Goal: Information Seeking & Learning: Learn about a topic

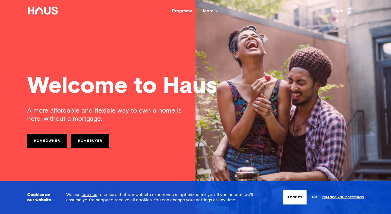
click at [299, 202] on button "Accept" at bounding box center [294, 197] width 23 height 14
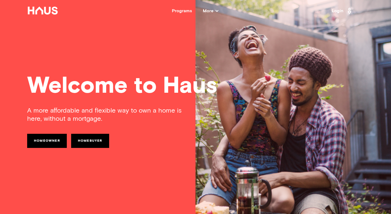
click at [85, 138] on link "Homebuyer" at bounding box center [90, 141] width 38 height 14
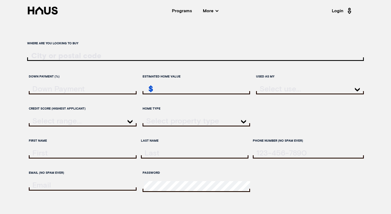
click at [110, 93] on input "downPayment" at bounding box center [83, 89] width 107 height 8
click at [164, 93] on input "estimatedHomeValue" at bounding box center [197, 89] width 107 height 8
click at [286, 98] on div at bounding box center [310, 92] width 108 height 20
click at [286, 94] on div at bounding box center [310, 90] width 108 height 10
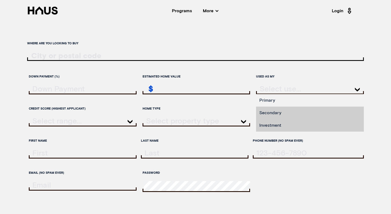
click at [283, 104] on li "Primary" at bounding box center [310, 100] width 108 height 13
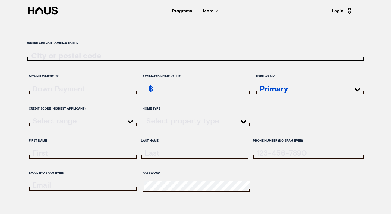
click at [106, 126] on div at bounding box center [83, 122] width 108 height 10
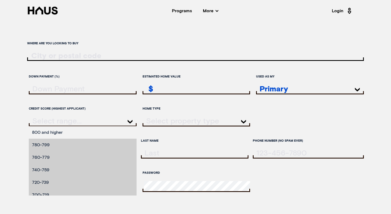
click at [93, 139] on li "800 and higher" at bounding box center [83, 132] width 108 height 13
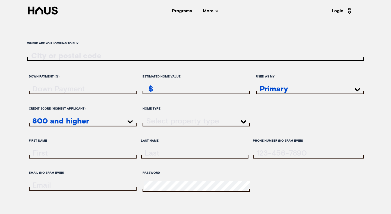
click at [182, 126] on div at bounding box center [197, 122] width 108 height 10
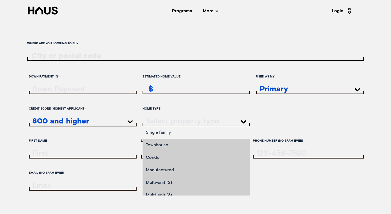
click at [181, 133] on li "Single family" at bounding box center [197, 132] width 108 height 13
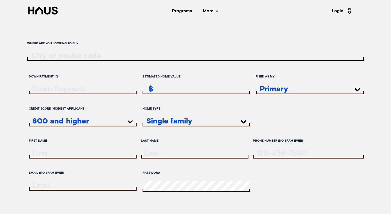
click at [87, 50] on div "Where are you looking to buy" at bounding box center [195, 53] width 337 height 28
click at [183, 13] on div "Programs" at bounding box center [182, 11] width 20 height 4
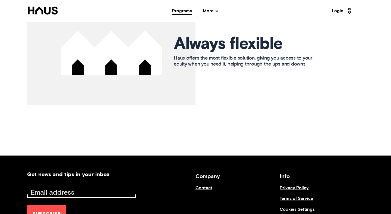
scroll to position [810, 0]
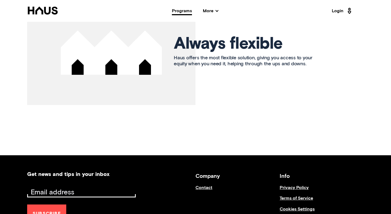
click at [215, 15] on nav "Back Programs More Resources Testimonials FAQ About Us Login" at bounding box center [195, 11] width 391 height 22
click at [213, 13] on span "More" at bounding box center [210, 11] width 15 height 4
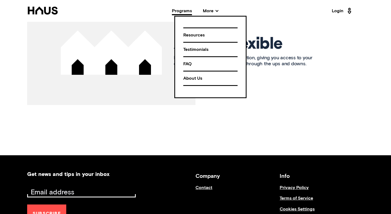
click at [214, 32] on div "Resources" at bounding box center [210, 35] width 54 height 10
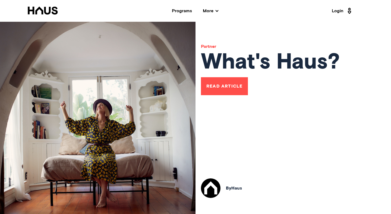
click at [232, 89] on link "Read Article" at bounding box center [224, 86] width 47 height 18
